Goal: Information Seeking & Learning: Learn about a topic

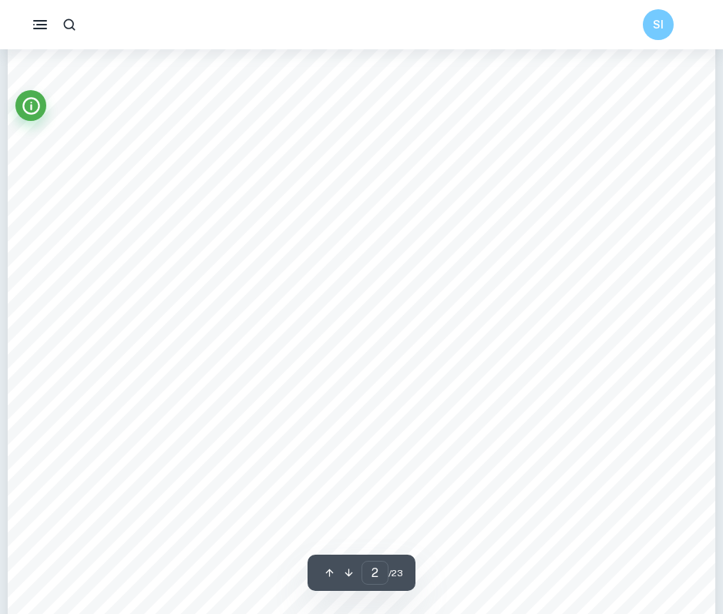
scroll to position [183, 0]
type input "1"
